Goal: Task Accomplishment & Management: Use online tool/utility

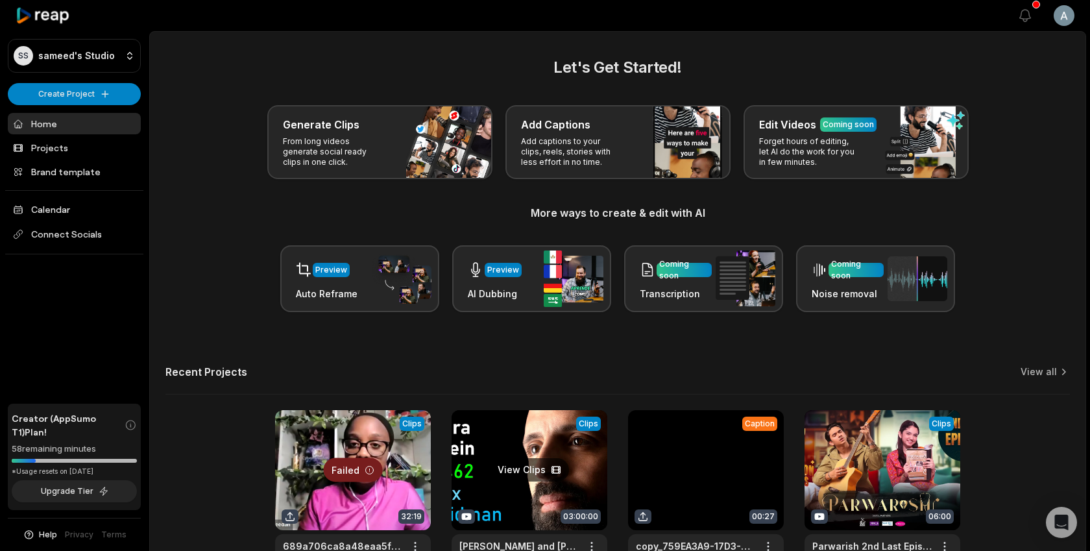
click at [565, 424] on link at bounding box center [530, 495] width 156 height 170
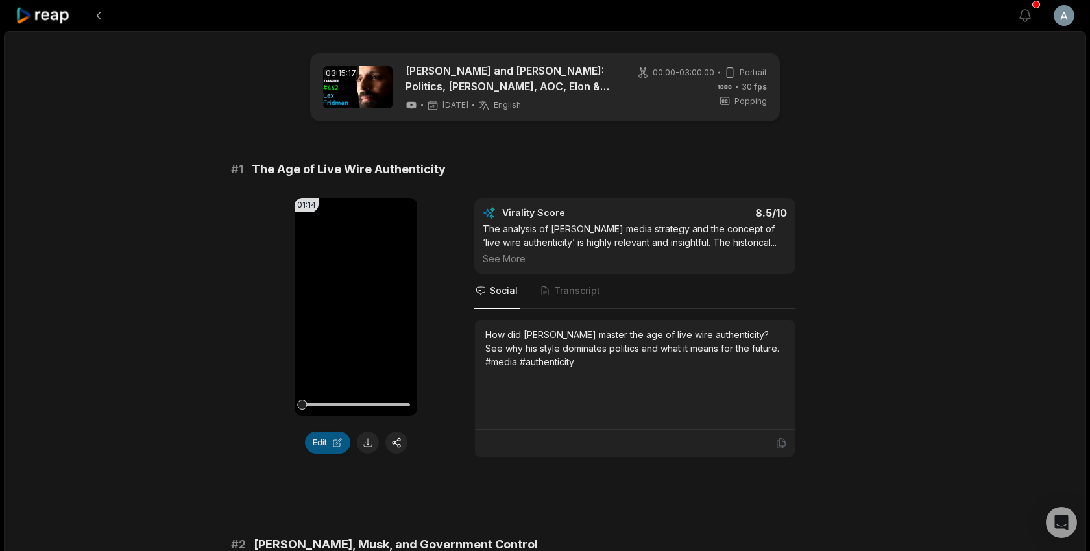
click at [330, 432] on button "Edit" at bounding box center [327, 443] width 45 height 22
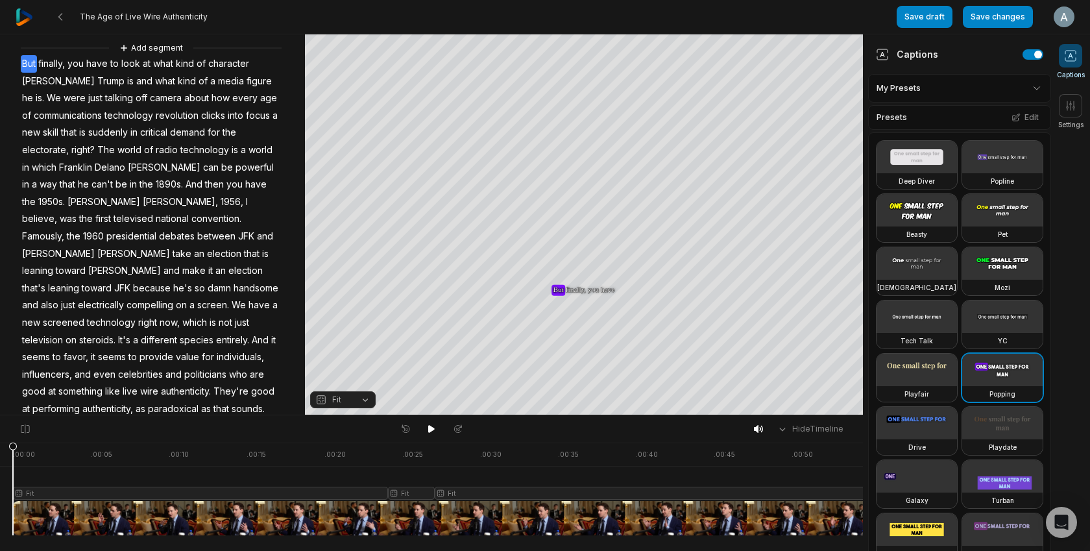
scroll to position [57, 0]
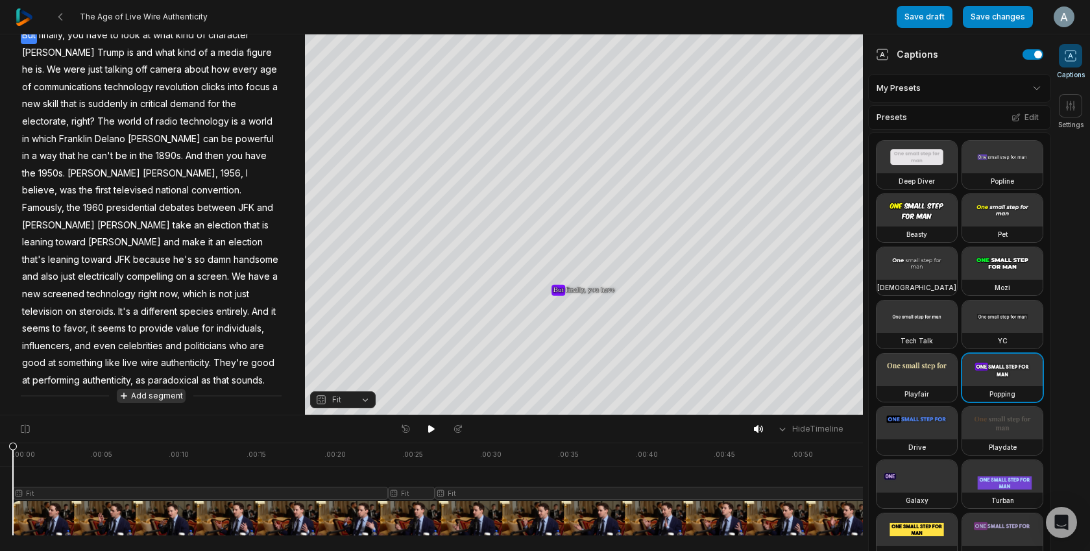
click at [156, 395] on button "Add segment" at bounding box center [151, 396] width 69 height 14
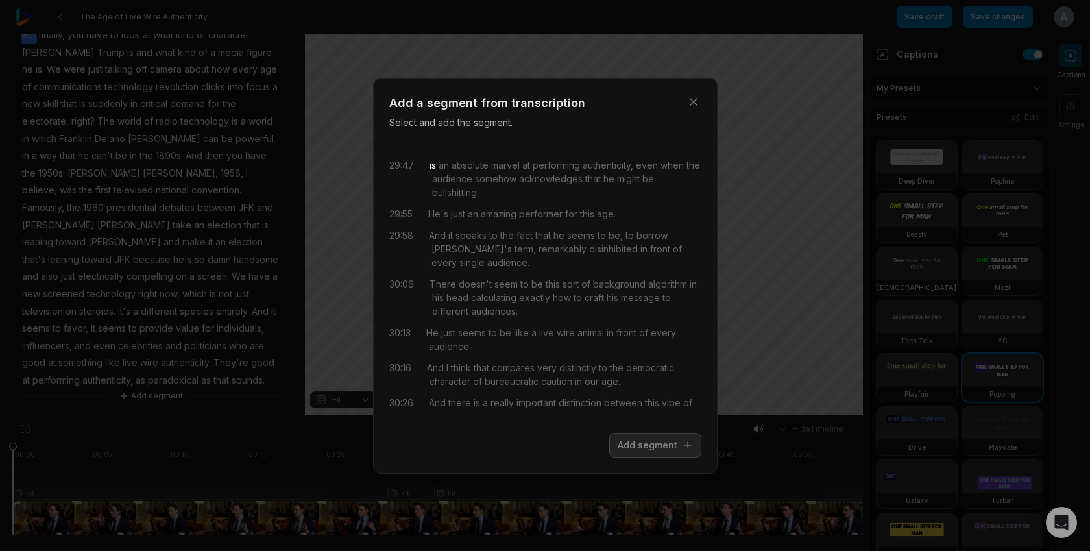
drag, startPoint x: 445, startPoint y: 173, endPoint x: 509, endPoint y: 222, distance: 81.5
click at [509, 222] on div "29:47 is an absolute marvel at performing authenticity, even when the audience …" at bounding box center [545, 281] width 312 height 261
